Goal: Transaction & Acquisition: Subscribe to service/newsletter

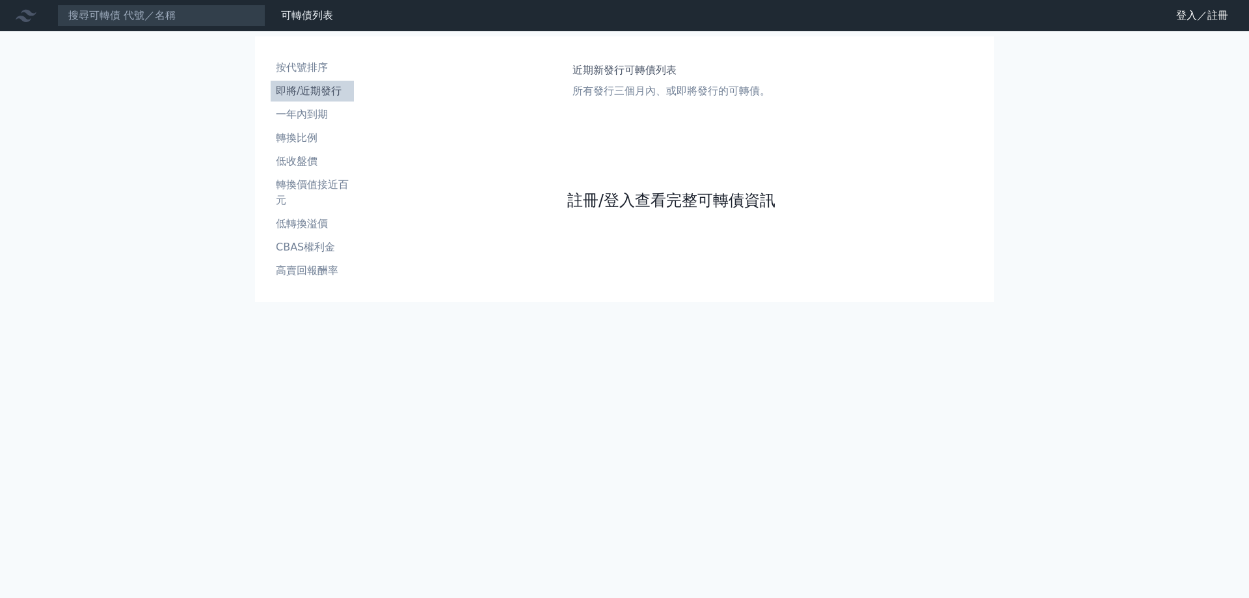
click at [646, 195] on link "註冊/登入查看完整可轉債資訊" at bounding box center [671, 200] width 208 height 21
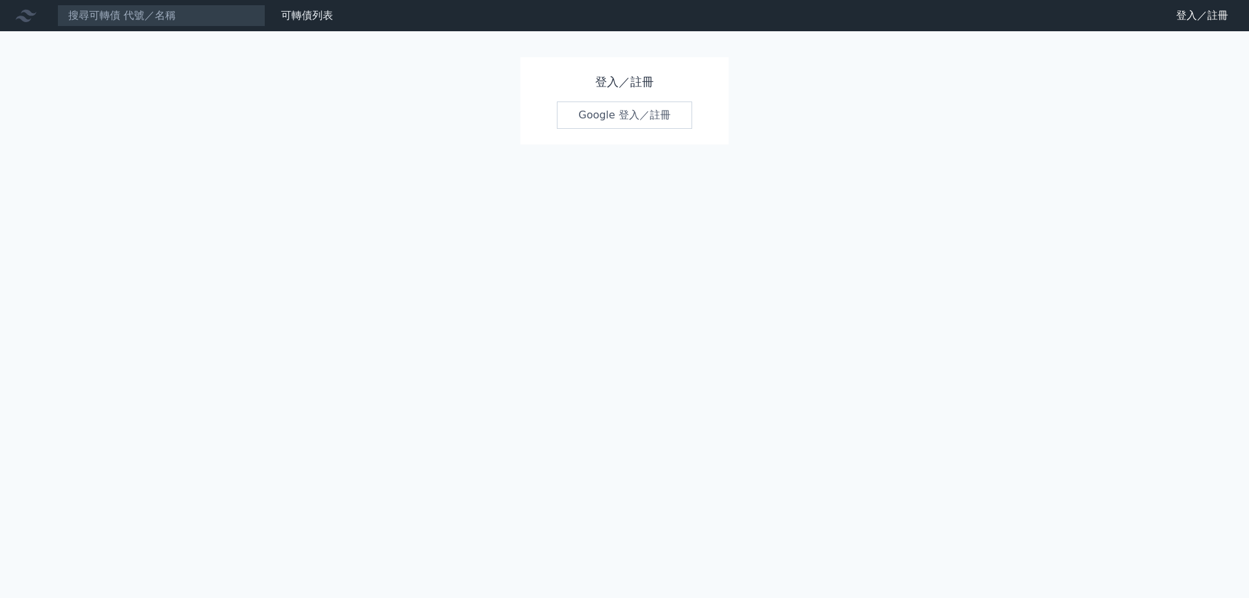
click at [630, 111] on link "Google 登入／註冊" at bounding box center [624, 115] width 135 height 27
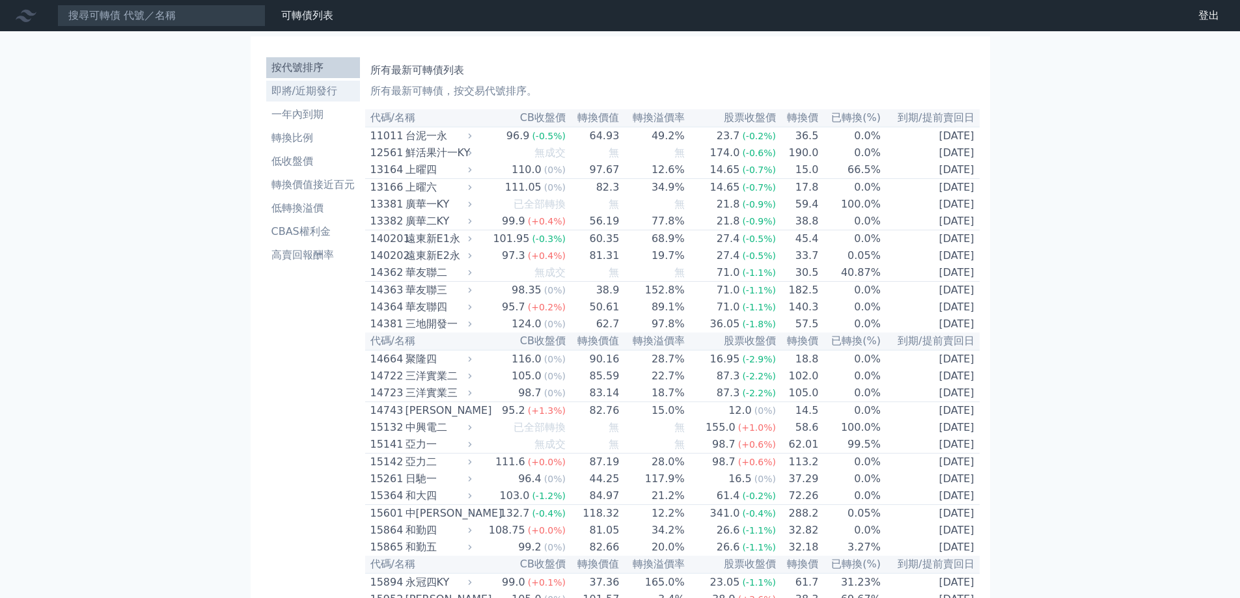
click at [338, 94] on li "即將/近期發行" at bounding box center [313, 91] width 94 height 16
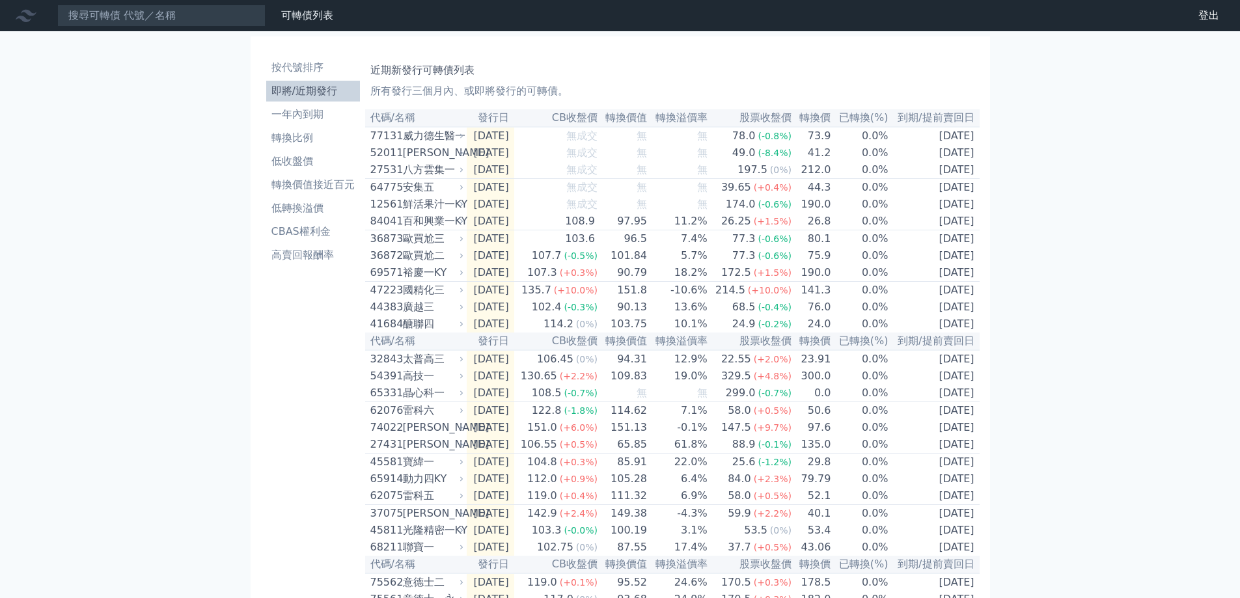
drag, startPoint x: 174, startPoint y: 128, endPoint x: 278, endPoint y: 54, distance: 127.8
click at [175, 125] on div "可轉債列表 財務數據 可轉債列表 財務數據 登出 登出 按代號排序 即將/近期發行 一年內到期 轉換比例 低收盤價 轉換價值接近百元 低轉換溢價" at bounding box center [620, 426] width 1240 height 852
